Goal: Task Accomplishment & Management: Manage account settings

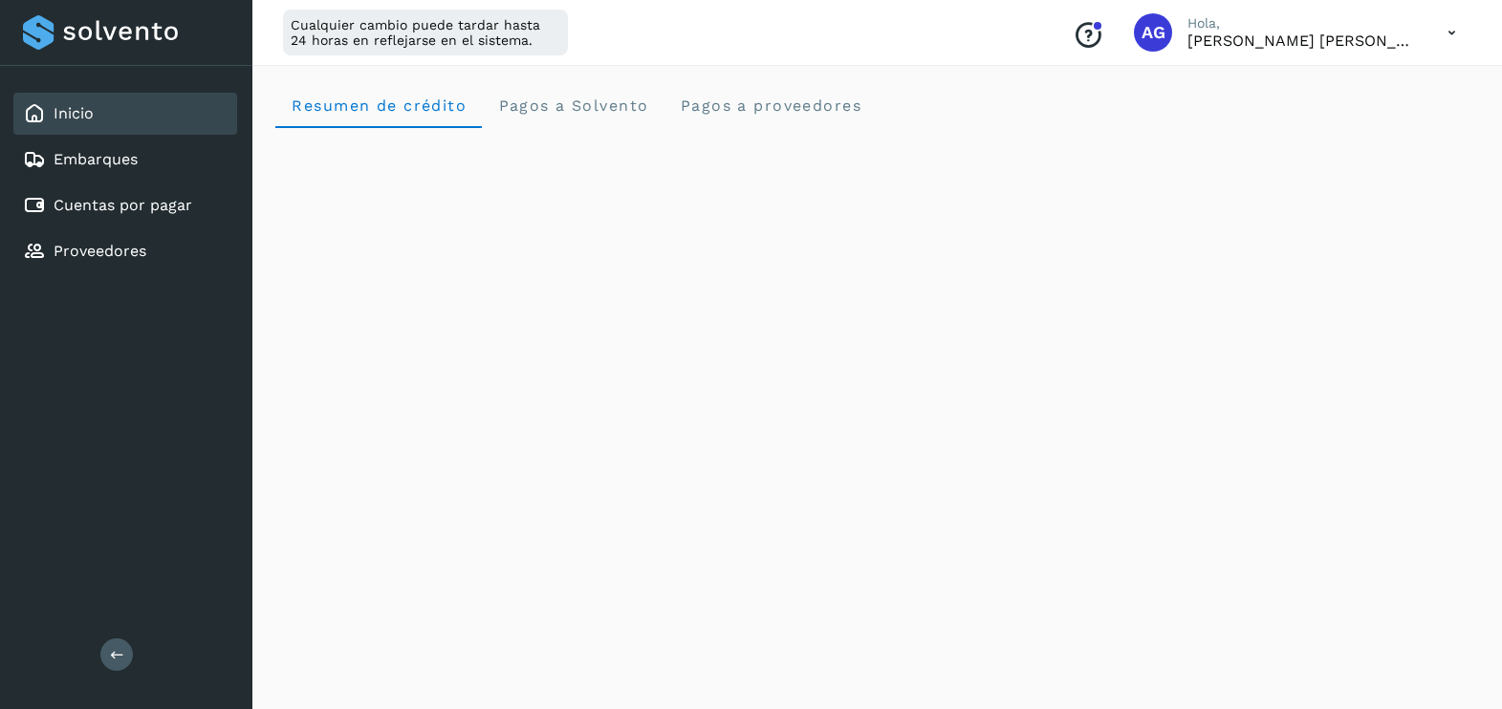
scroll to position [1139, 0]
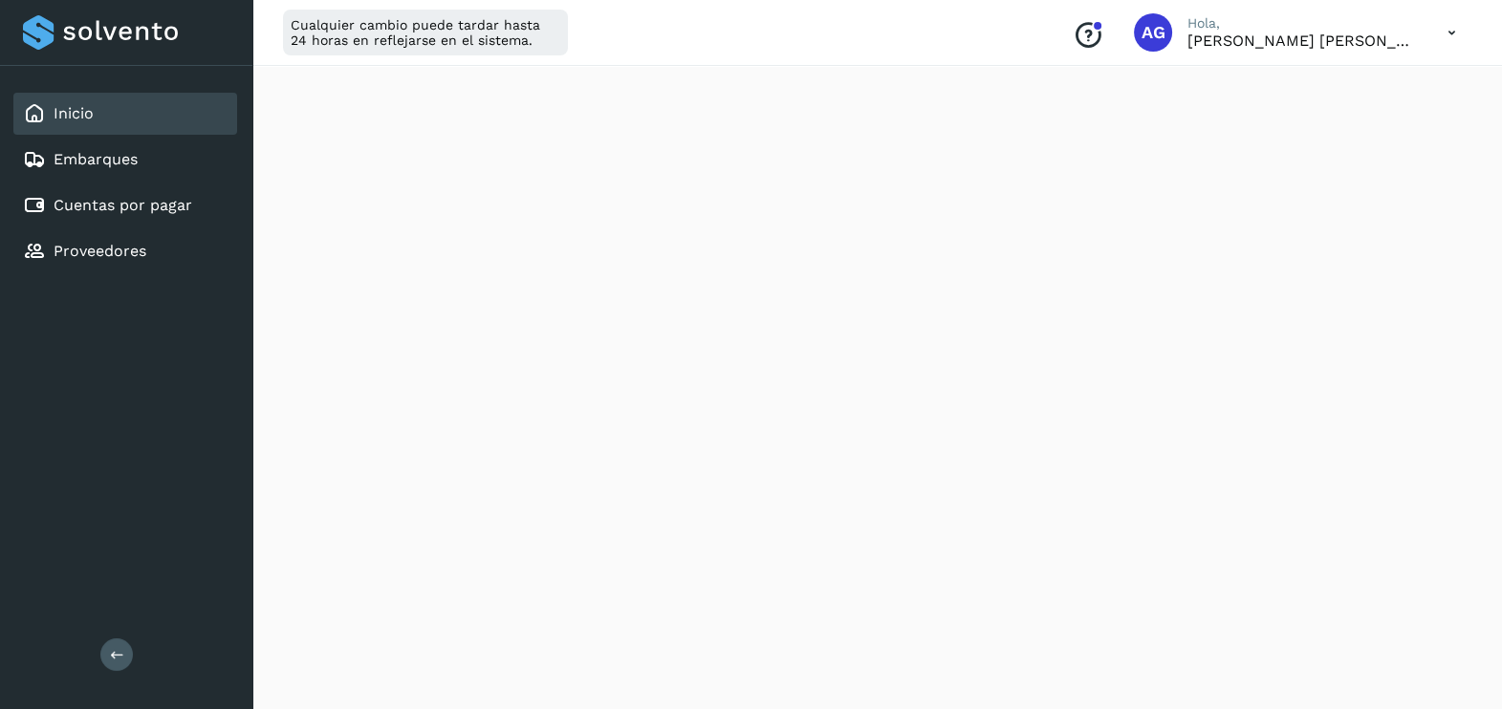
click at [1433, 31] on icon at bounding box center [1451, 32] width 39 height 39
click at [1341, 109] on div "Cerrar sesión" at bounding box center [1357, 123] width 228 height 36
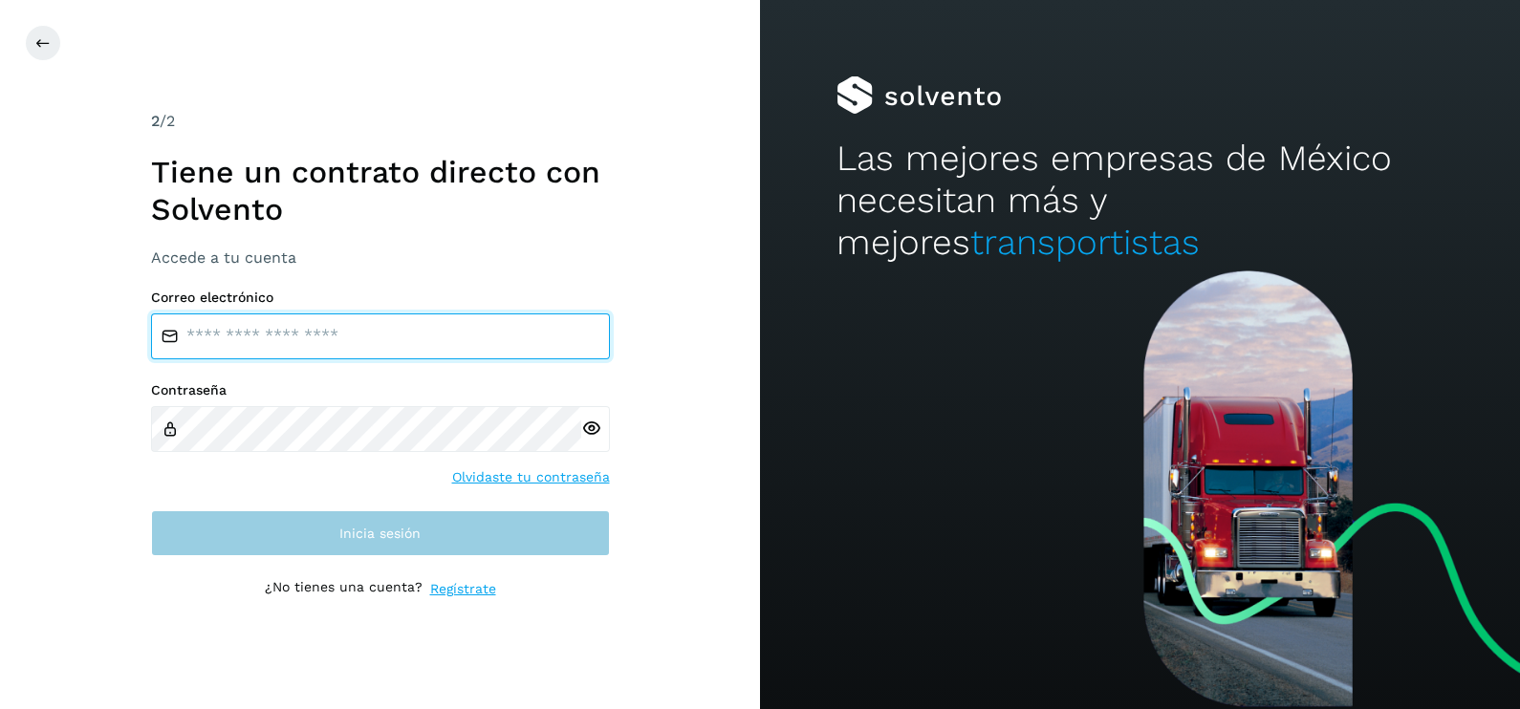
type input "**********"
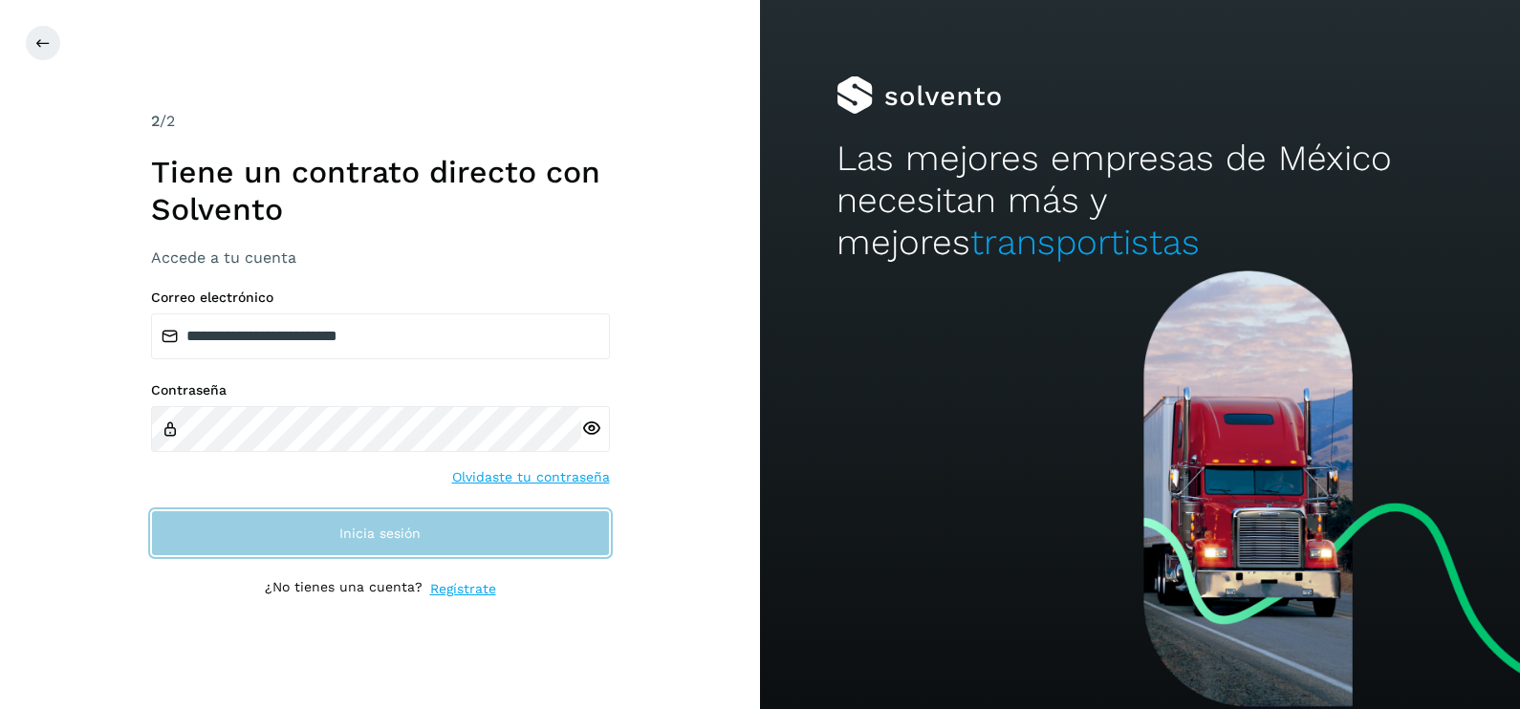
click at [504, 535] on button "Inicia sesión" at bounding box center [380, 534] width 459 height 46
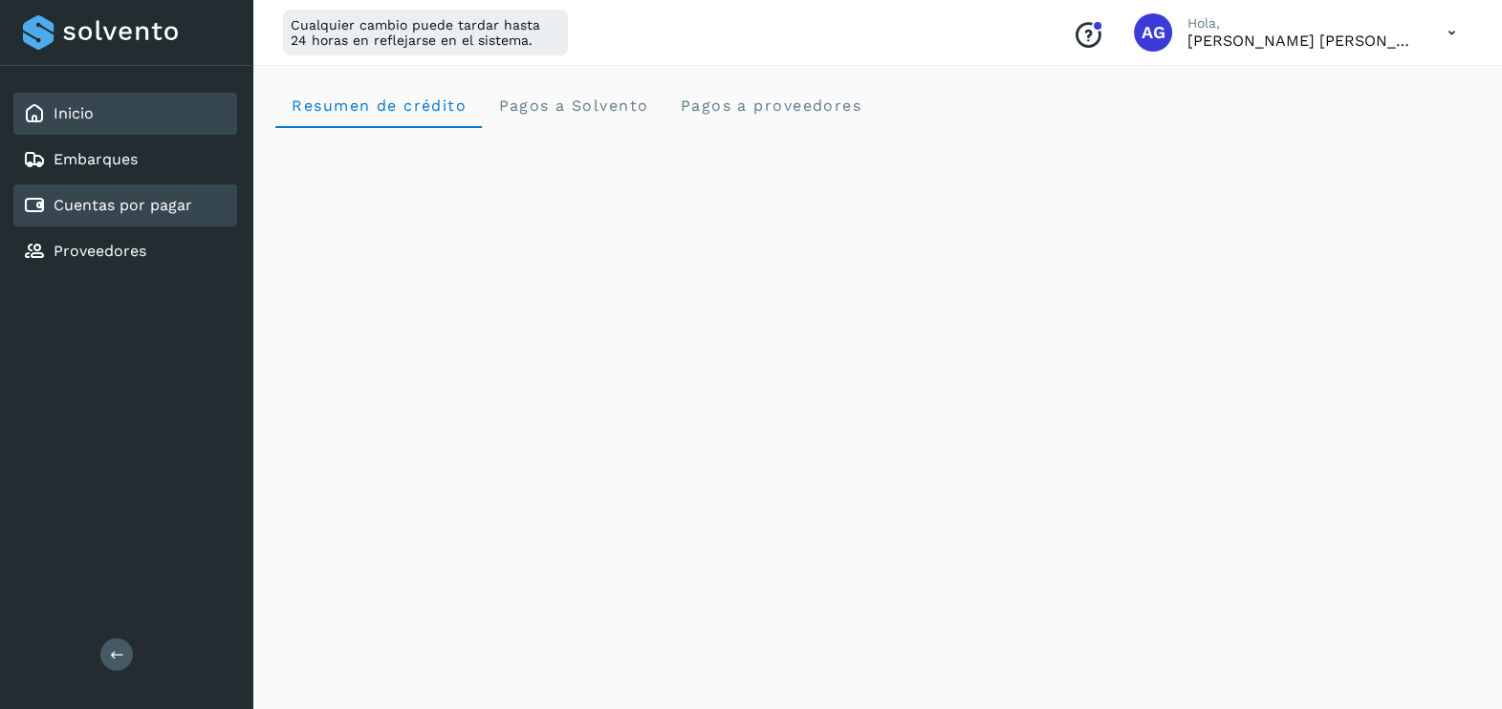
click at [120, 220] on div "Cuentas por pagar" at bounding box center [125, 206] width 224 height 42
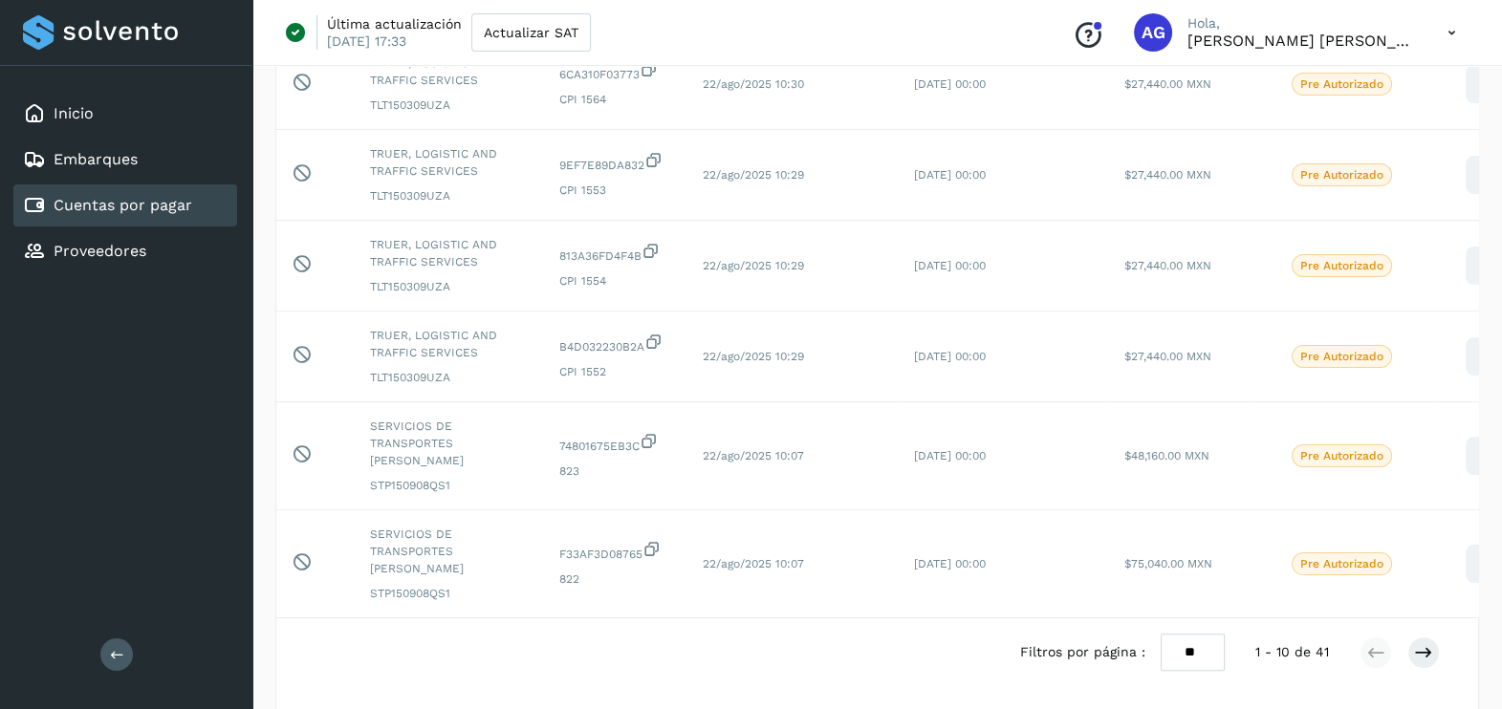
scroll to position [598, 0]
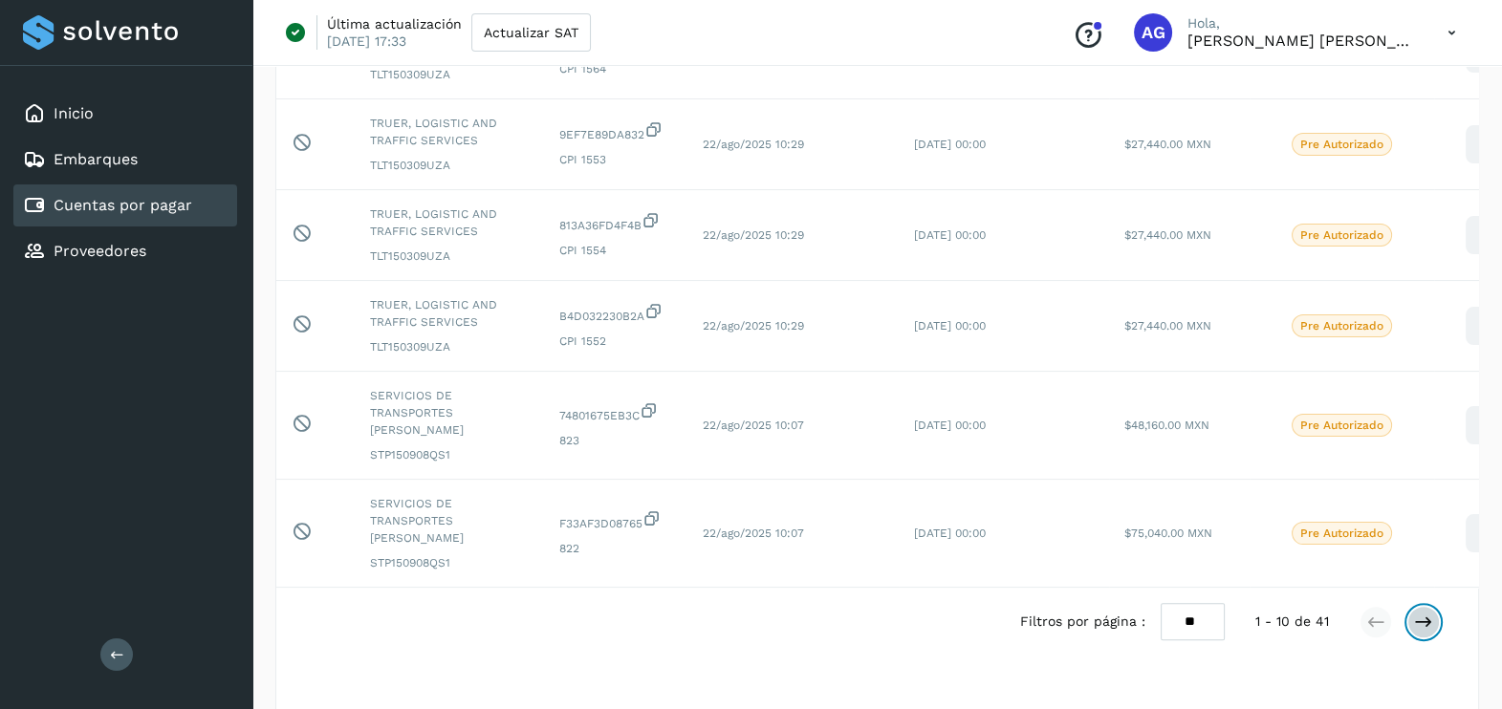
click at [1425, 613] on icon at bounding box center [1423, 622] width 19 height 19
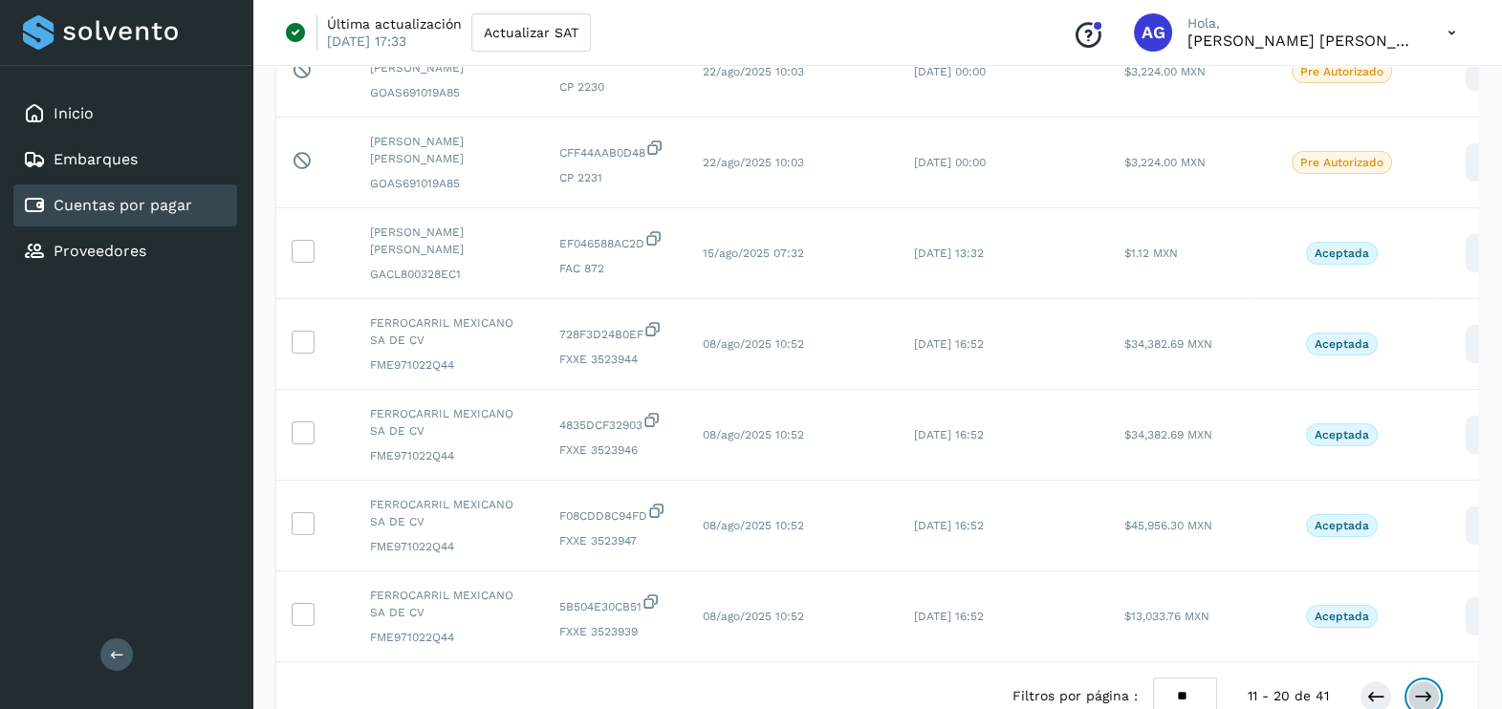
scroll to position [607, 0]
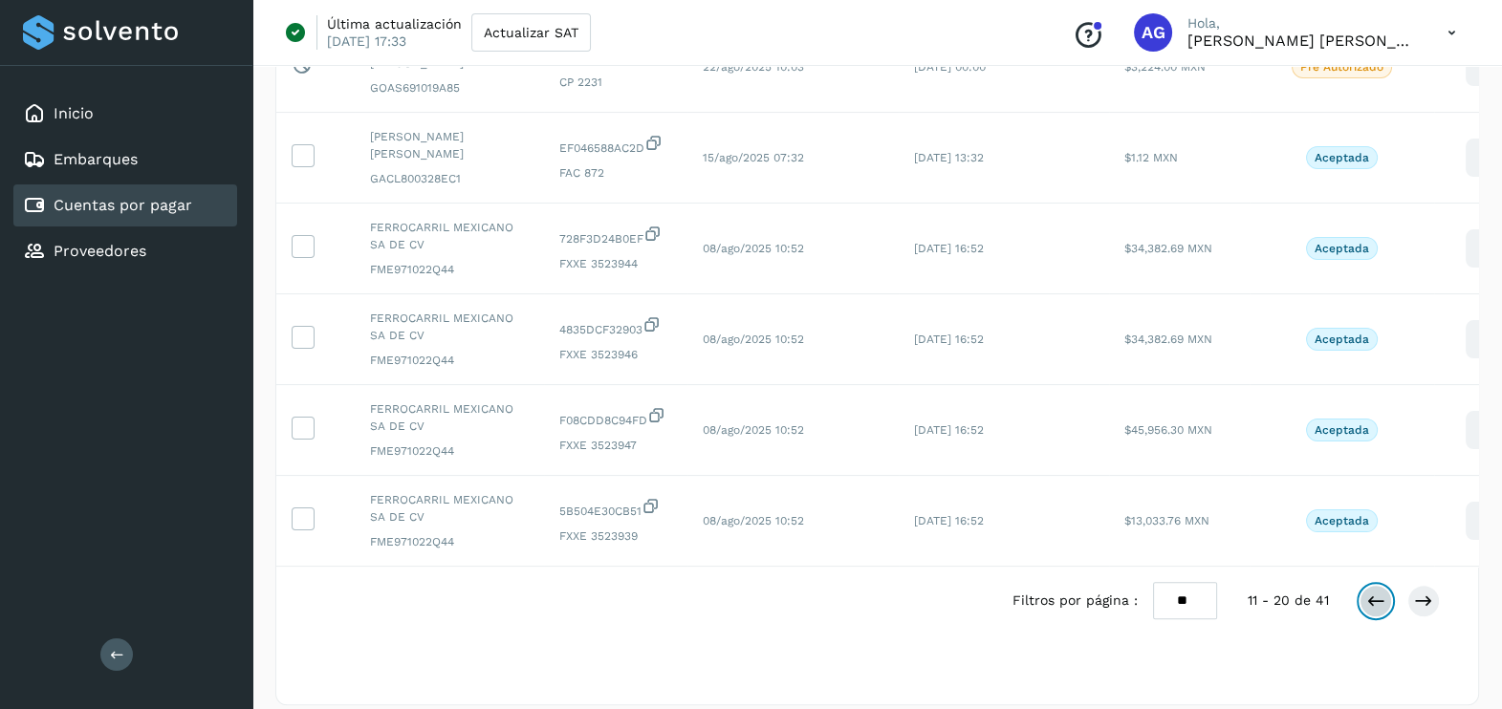
click at [1371, 611] on icon at bounding box center [1375, 601] width 19 height 19
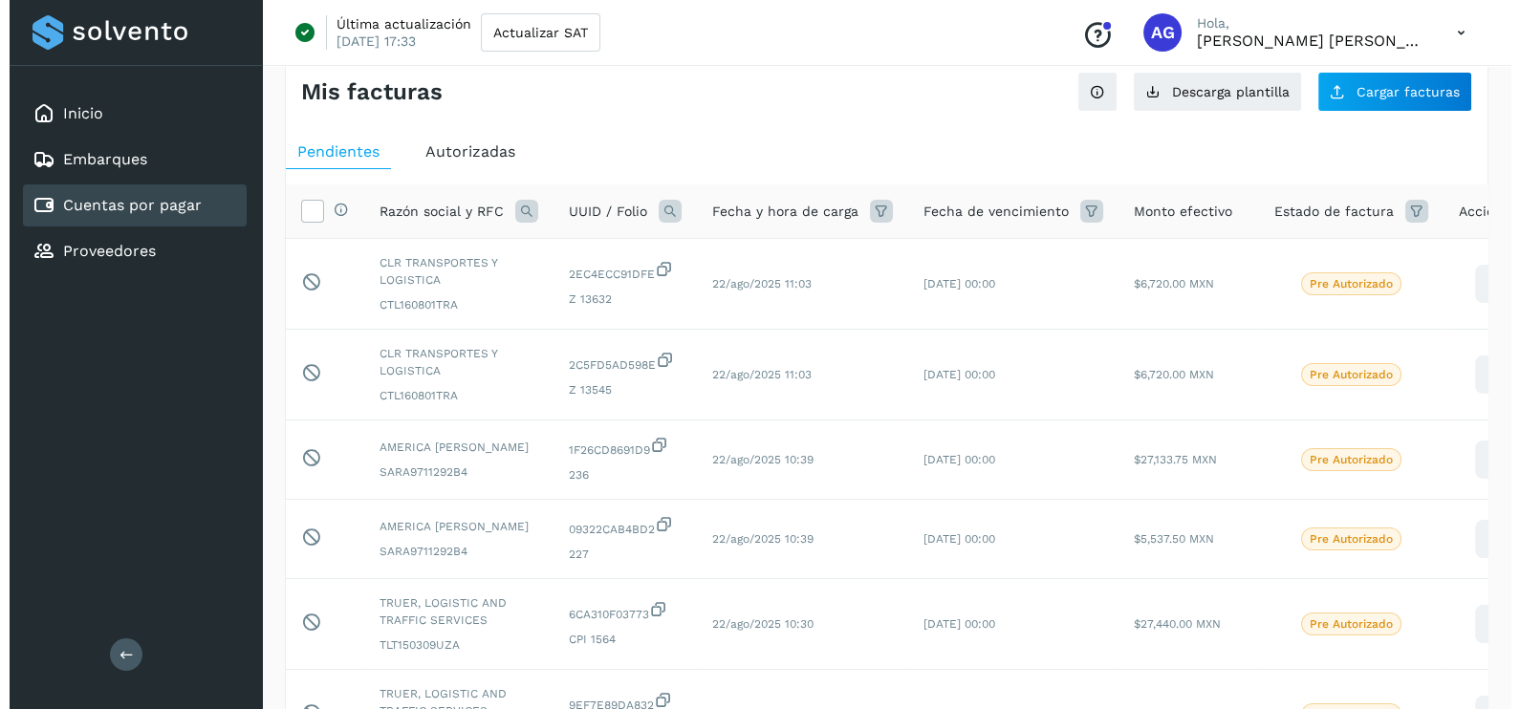
scroll to position [0, 0]
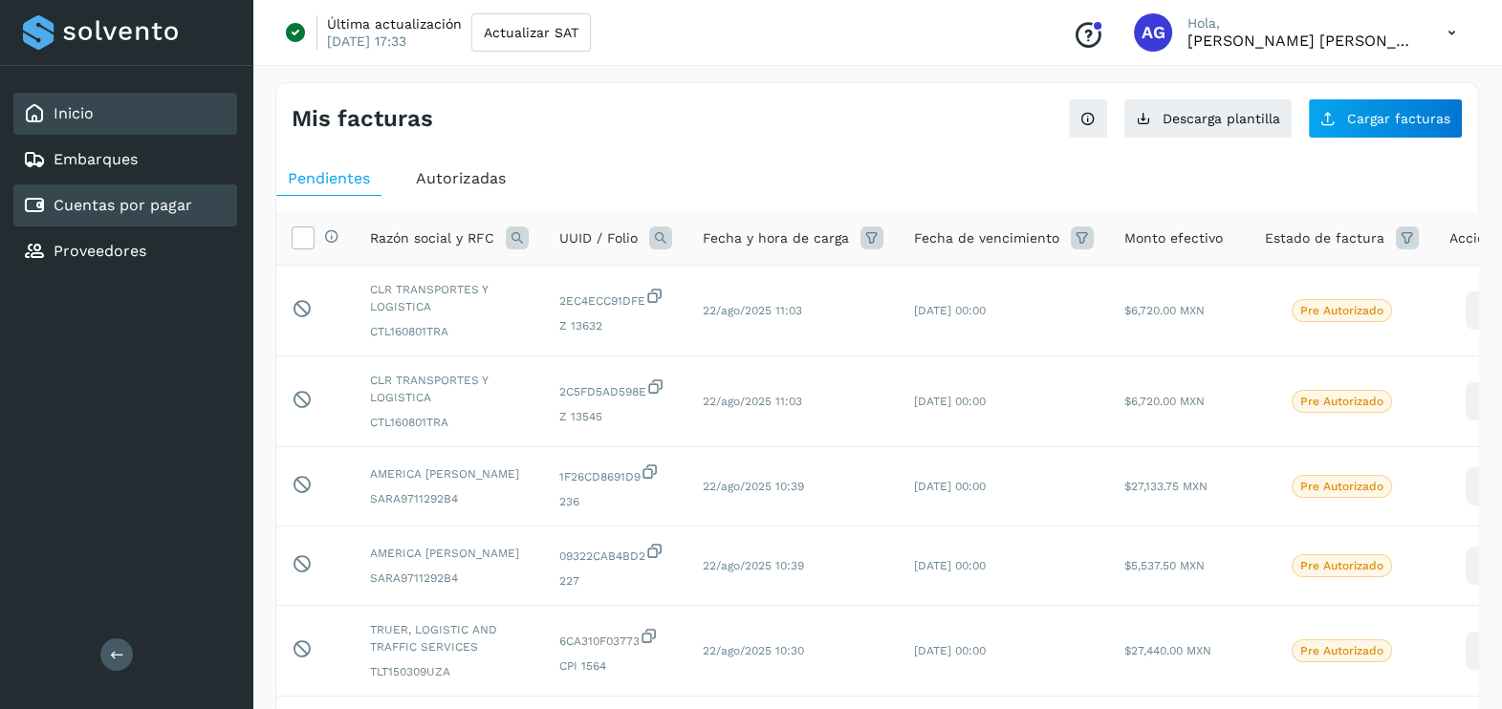
click at [106, 123] on div "Inicio" at bounding box center [125, 114] width 224 height 42
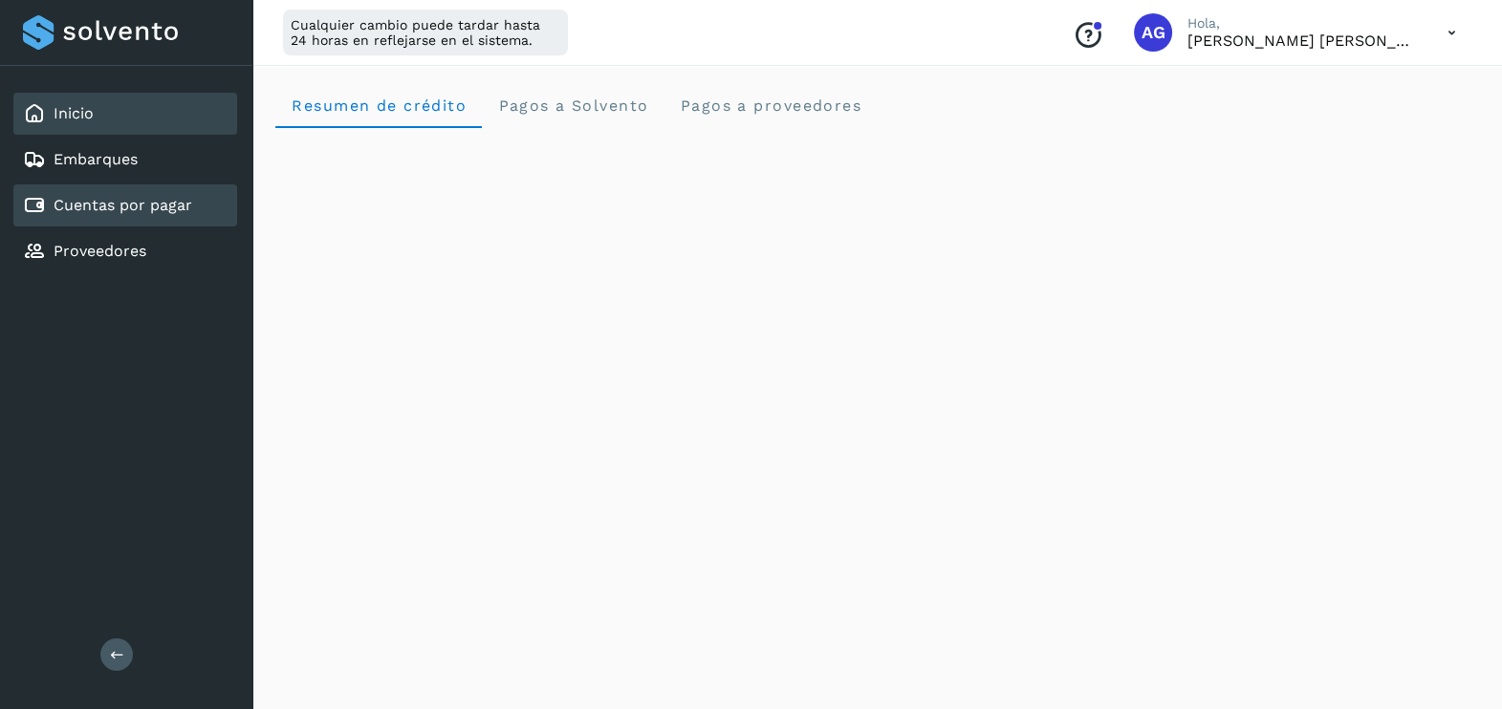
click at [92, 212] on link "Cuentas por pagar" at bounding box center [123, 205] width 139 height 18
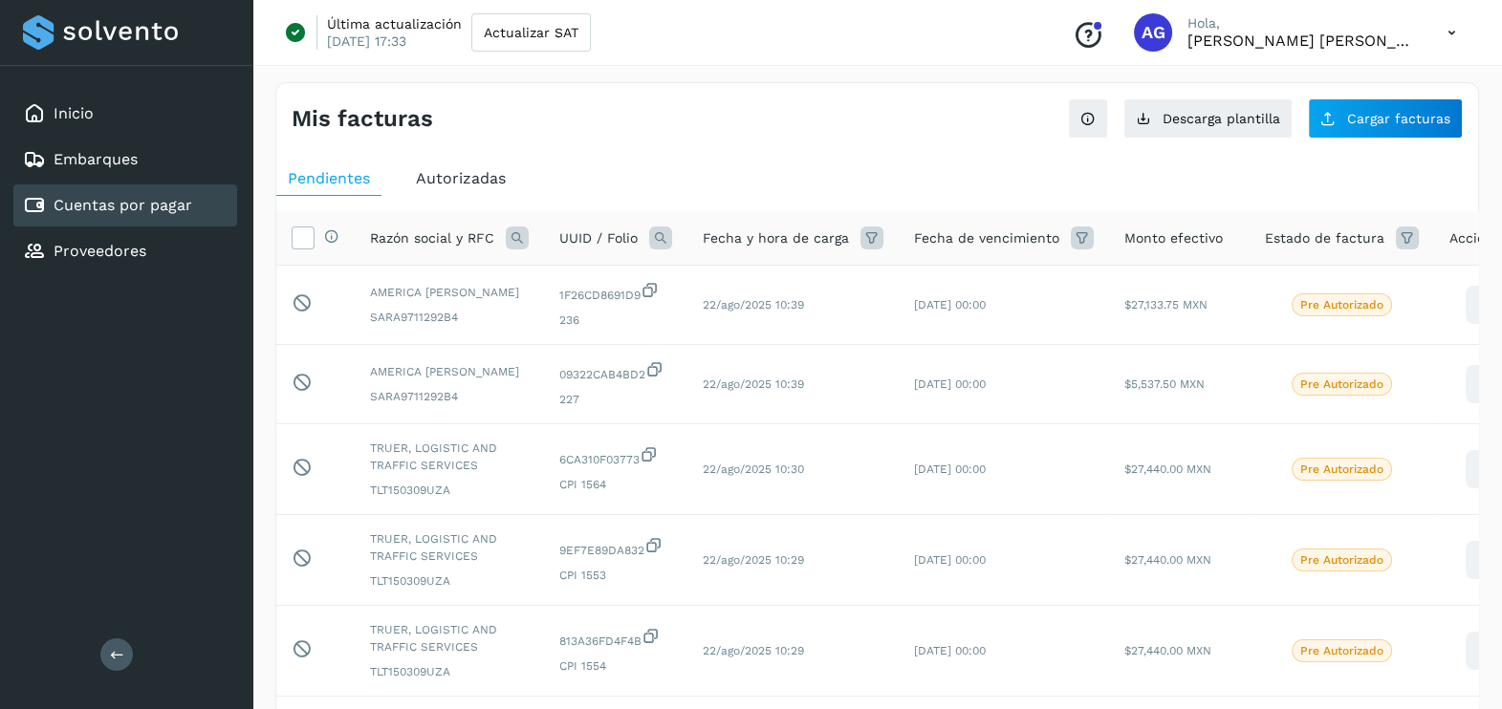
click at [1440, 29] on icon at bounding box center [1451, 32] width 39 height 39
click at [1348, 130] on div "Cerrar sesión" at bounding box center [1357, 123] width 228 height 36
